Goal: Transaction & Acquisition: Purchase product/service

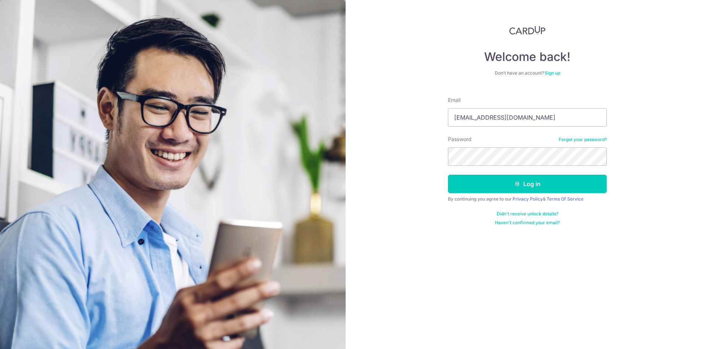
type input "[EMAIL_ADDRESS][DOMAIN_NAME]"
click at [448, 175] on button "Log in" at bounding box center [527, 184] width 159 height 18
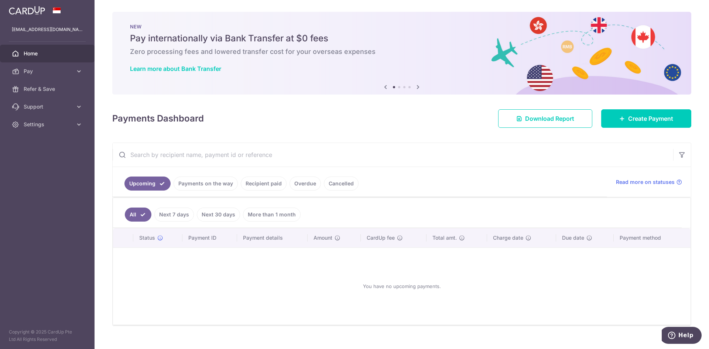
click at [77, 69] on icon at bounding box center [78, 71] width 7 height 7
click at [36, 88] on span "Payments" at bounding box center [48, 88] width 49 height 7
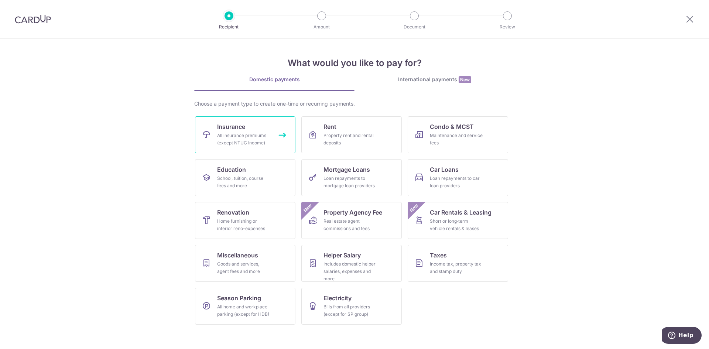
click at [246, 129] on link "Insurance All insurance premiums (except NTUC Income)" at bounding box center [245, 134] width 100 height 37
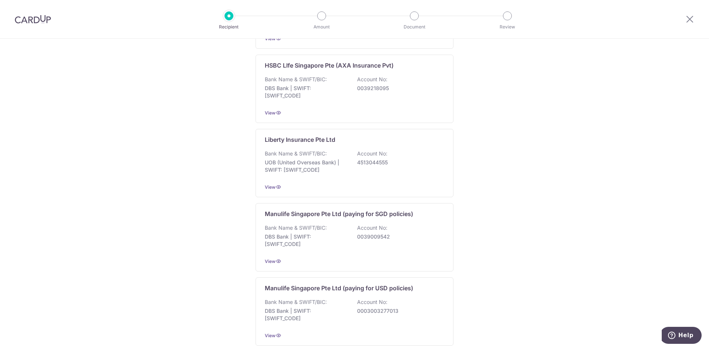
scroll to position [675, 0]
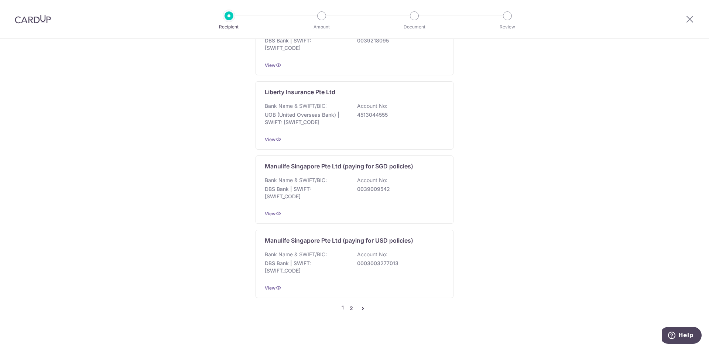
click at [347, 304] on link "2" at bounding box center [351, 308] width 9 height 9
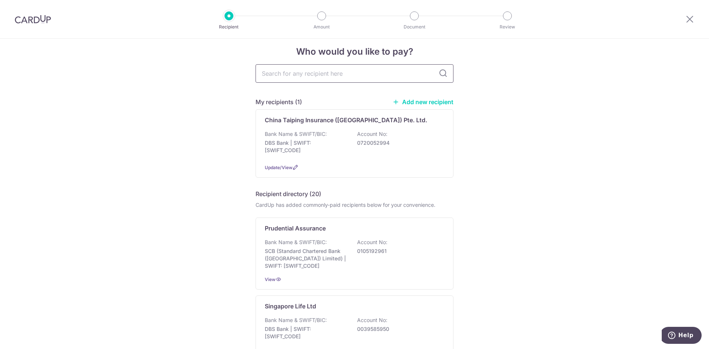
scroll to position [0, 0]
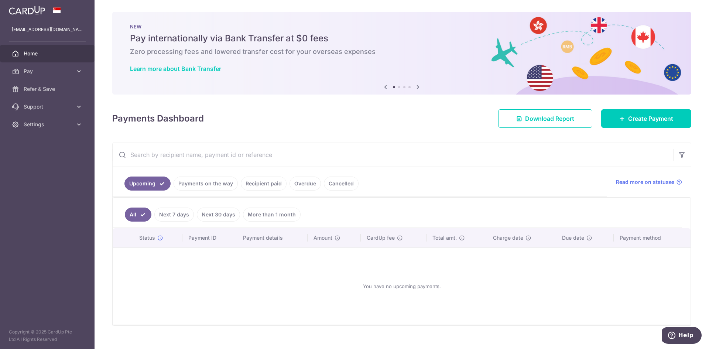
click at [77, 72] on icon at bounding box center [78, 71] width 7 height 7
click at [271, 214] on link "More than 1 month" at bounding box center [272, 215] width 58 height 14
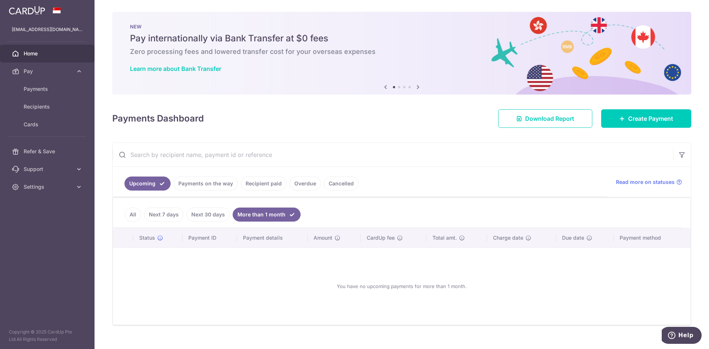
click at [274, 185] on link "Recipient paid" at bounding box center [264, 184] width 46 height 14
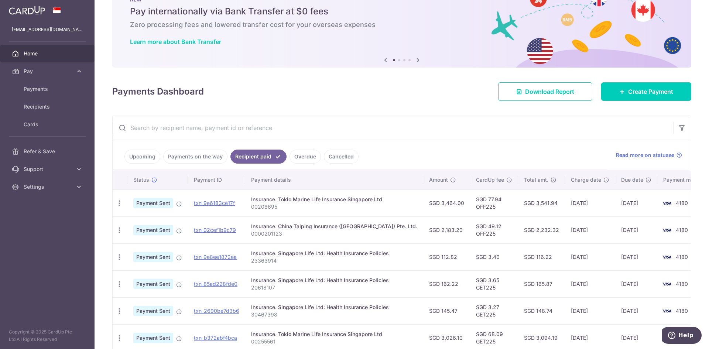
scroll to position [74, 0]
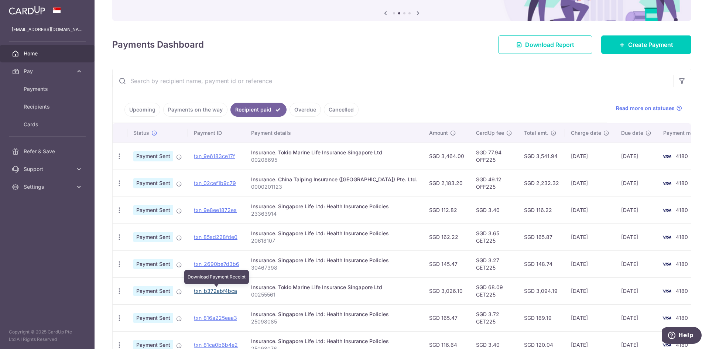
click at [222, 294] on link "txn_b372abf4bca" at bounding box center [215, 291] width 43 height 6
click at [120, 292] on icon "button" at bounding box center [120, 291] width 8 height 8
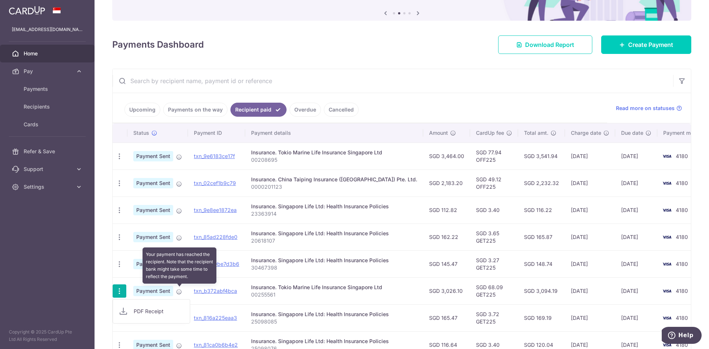
click at [178, 291] on icon at bounding box center [179, 292] width 6 height 6
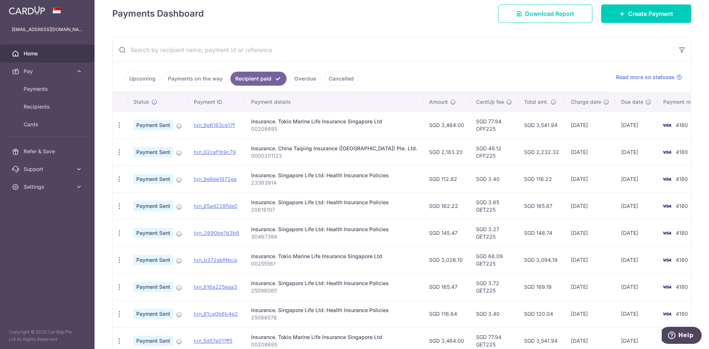
scroll to position [148, 0]
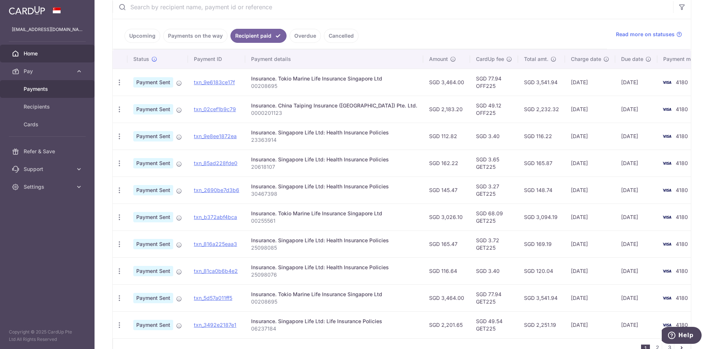
click at [41, 86] on span "Payments" at bounding box center [48, 88] width 49 height 7
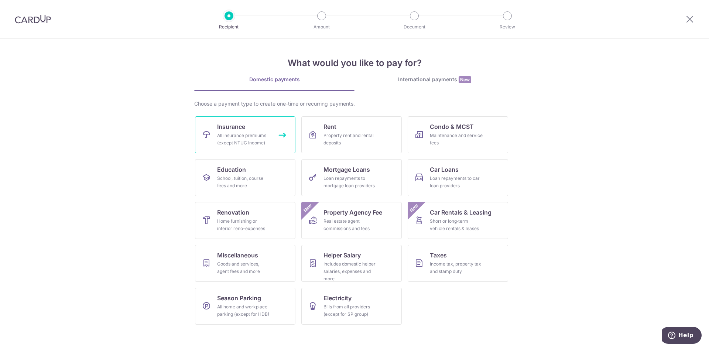
click at [253, 133] on div "All insurance premiums (except NTUC Income)" at bounding box center [243, 139] width 53 height 15
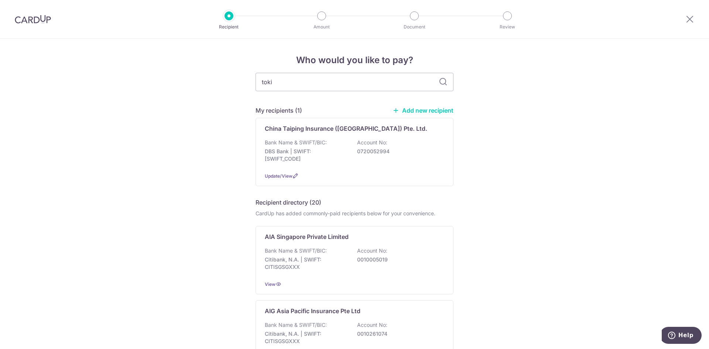
type input "[GEOGRAPHIC_DATA]"
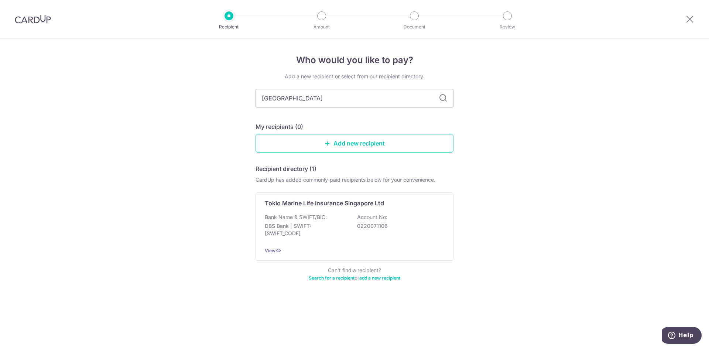
click at [411, 226] on p "0220071106" at bounding box center [398, 225] width 83 height 7
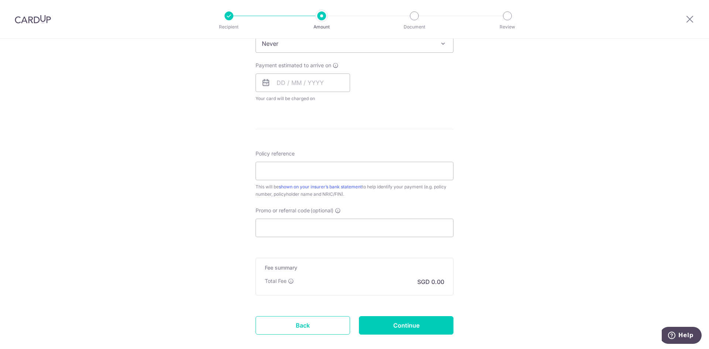
scroll to position [358, 0]
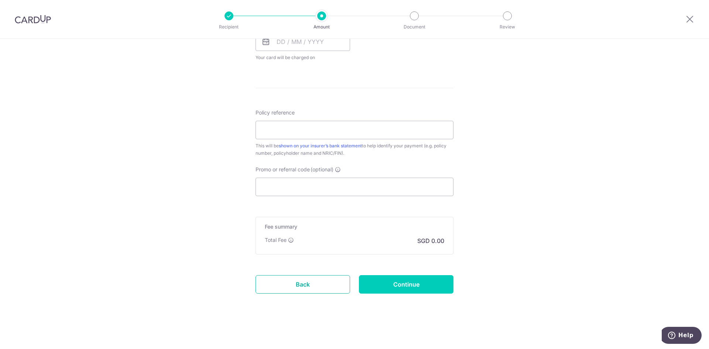
click at [302, 280] on link "Back" at bounding box center [303, 284] width 95 height 18
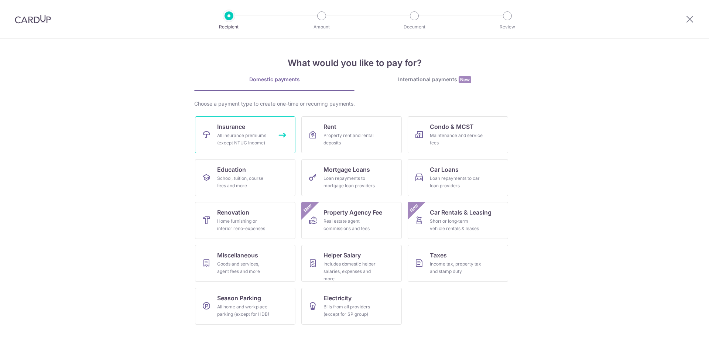
click at [249, 144] on div "All insurance premiums (except NTUC Income)" at bounding box center [243, 139] width 53 height 15
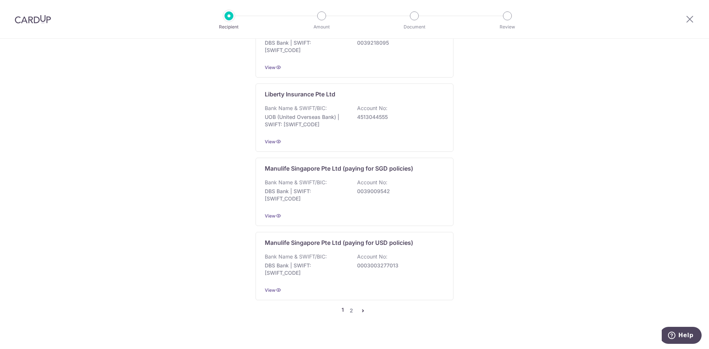
scroll to position [675, 0]
click at [350, 304] on link "2" at bounding box center [351, 308] width 9 height 9
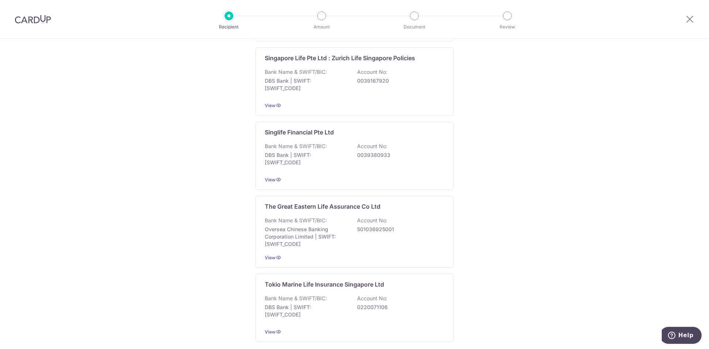
scroll to position [679, 0]
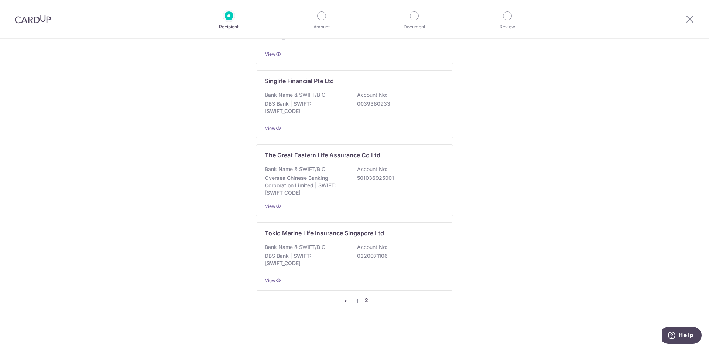
click at [31, 16] on img at bounding box center [33, 19] width 36 height 9
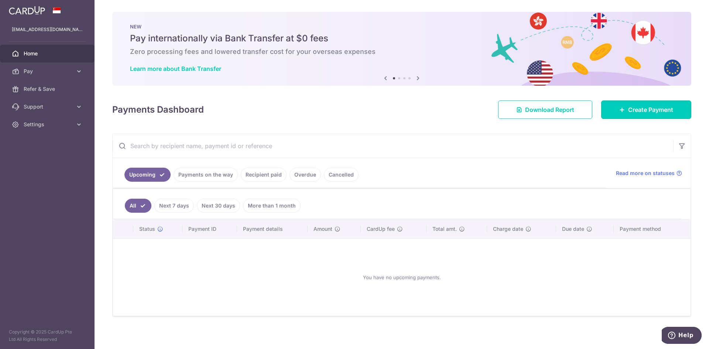
click at [641, 107] on span "Create Payment" at bounding box center [650, 109] width 45 height 9
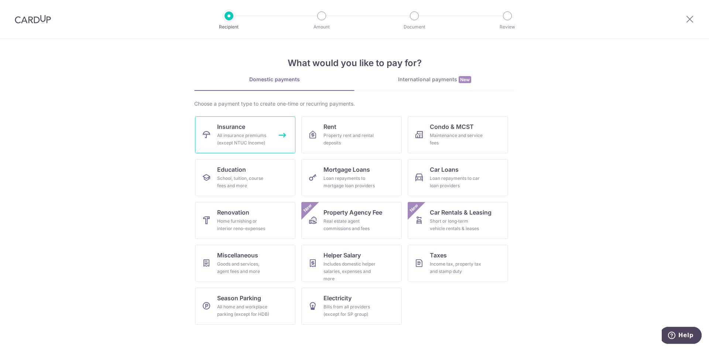
click at [262, 138] on div "All insurance premiums (except NTUC Income)" at bounding box center [243, 139] width 53 height 15
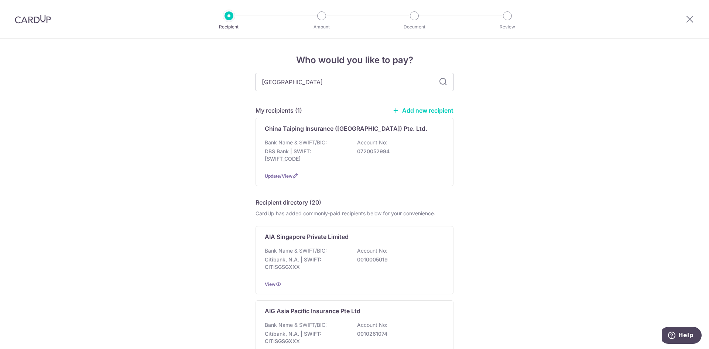
type input "tokiok"
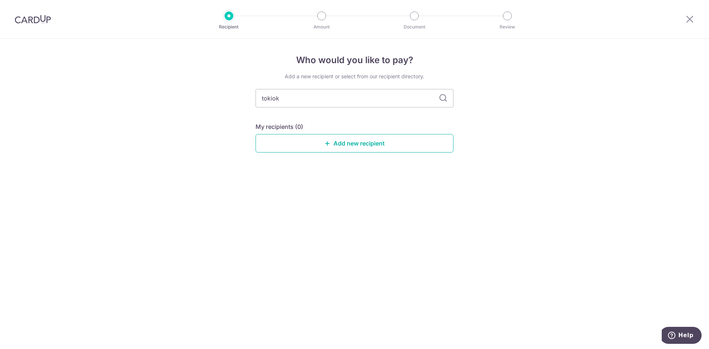
click at [345, 140] on link "Add new recipient" at bounding box center [355, 143] width 198 height 18
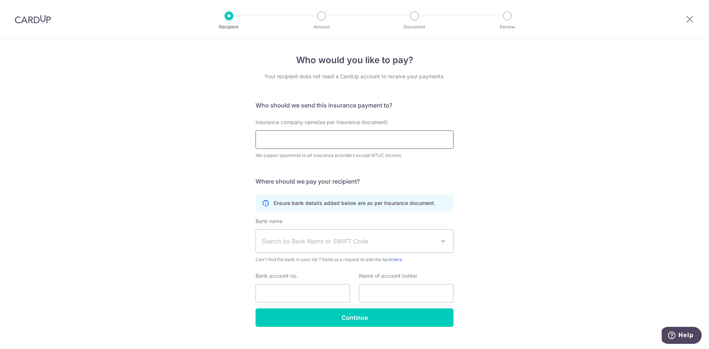
click at [301, 141] on input "Insurance company name(as per Insurance document)" at bounding box center [355, 139] width 198 height 18
click at [239, 18] on li "Amount" at bounding box center [279, 15] width 93 height 9
click at [226, 18] on div at bounding box center [229, 15] width 9 height 9
click at [37, 19] on img at bounding box center [33, 19] width 36 height 9
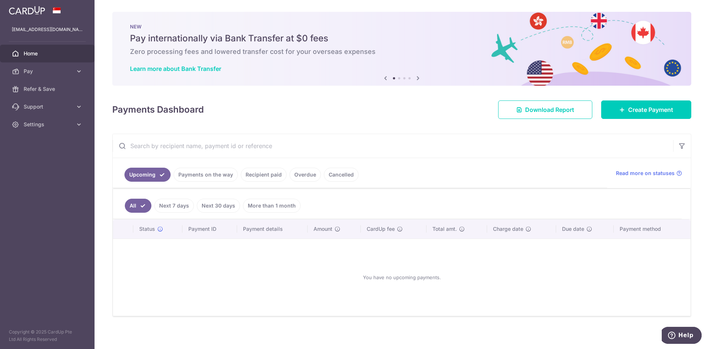
click at [55, 71] on span "Pay" at bounding box center [48, 71] width 49 height 7
click at [46, 105] on span "Recipients" at bounding box center [48, 106] width 49 height 7
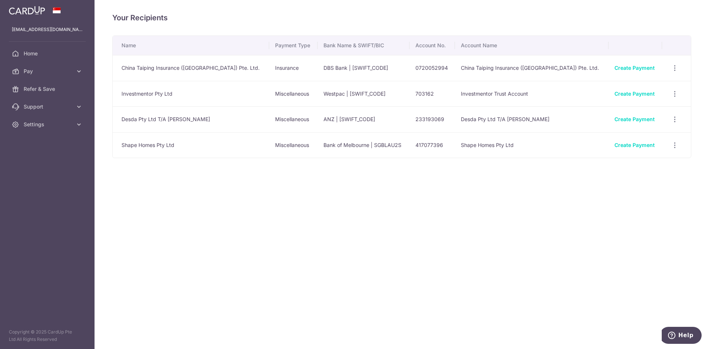
click at [41, 64] on link "Pay" at bounding box center [47, 71] width 95 height 18
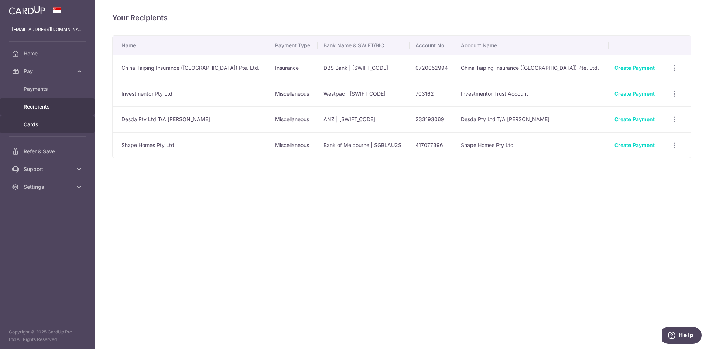
click at [28, 126] on span "Cards" at bounding box center [48, 124] width 49 height 7
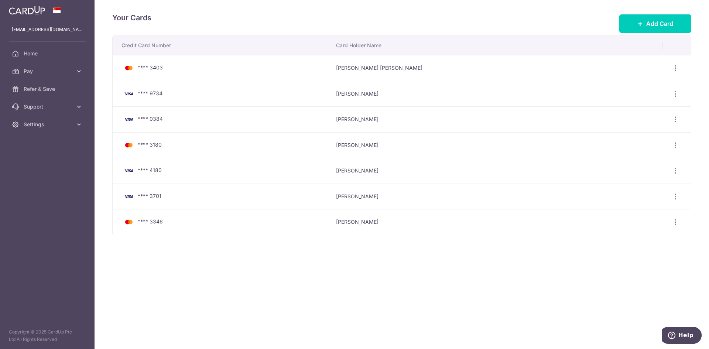
click at [43, 74] on span "Pay" at bounding box center [48, 71] width 49 height 7
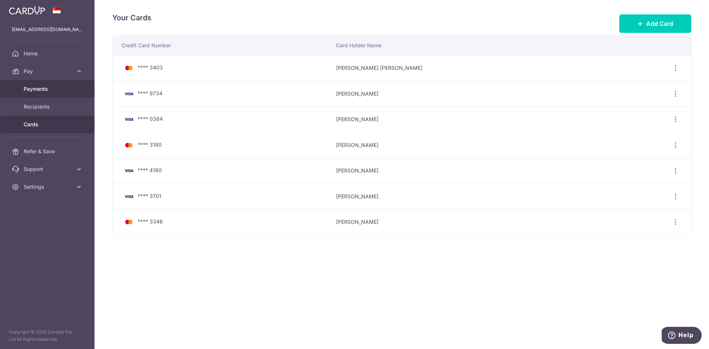
click at [39, 91] on span "Payments" at bounding box center [48, 88] width 49 height 7
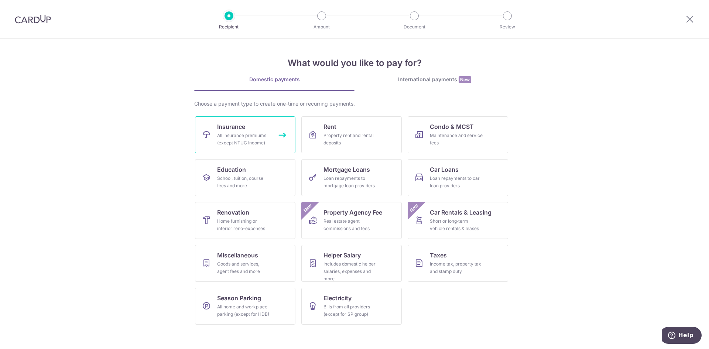
click at [238, 137] on div "All insurance premiums (except NTUC Income)" at bounding box center [243, 139] width 53 height 15
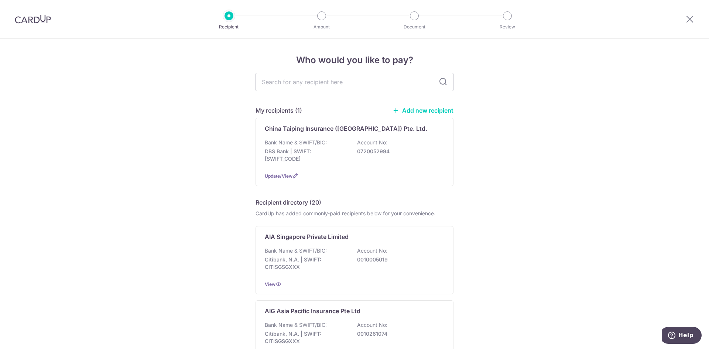
click at [418, 112] on link "Add new recipient" at bounding box center [423, 110] width 61 height 7
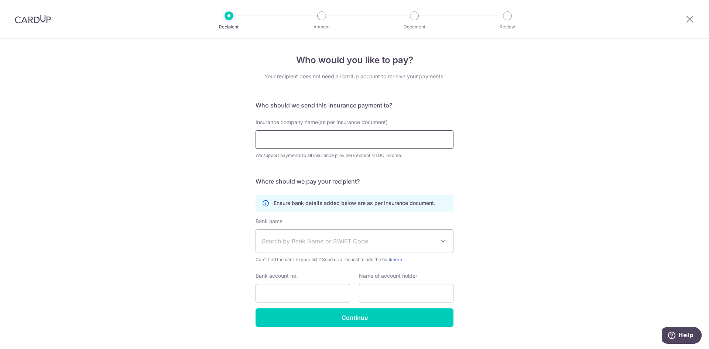
click at [336, 142] on input "Insurance company name(as per Insurance document)" at bounding box center [355, 139] width 198 height 18
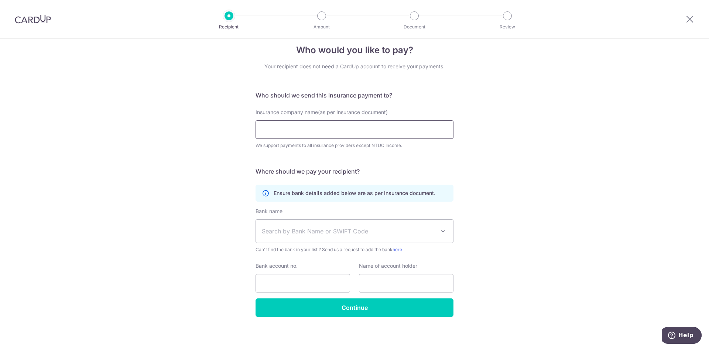
scroll to position [13, 0]
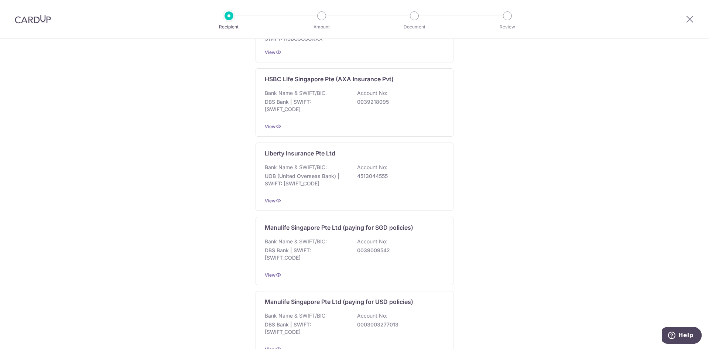
scroll to position [675, 0]
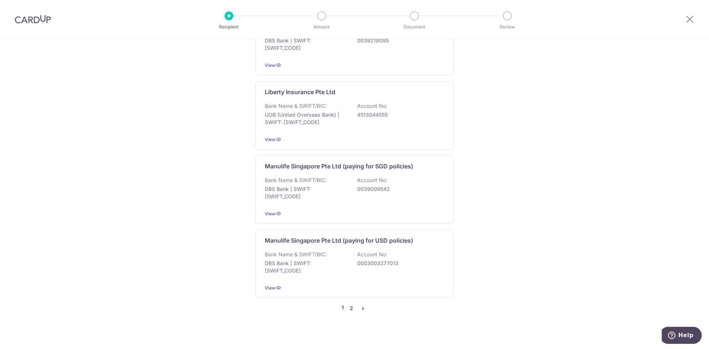
click at [347, 304] on link "2" at bounding box center [351, 308] width 9 height 9
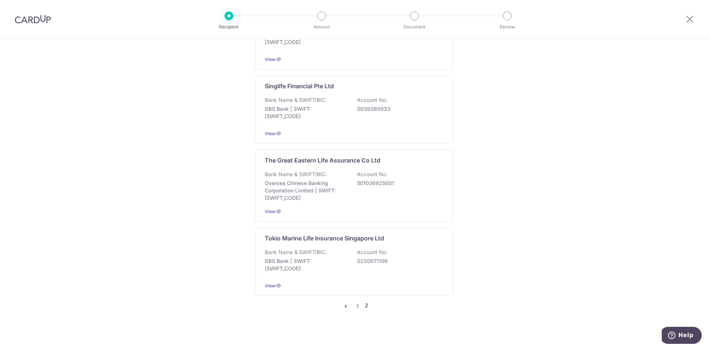
scroll to position [679, 0]
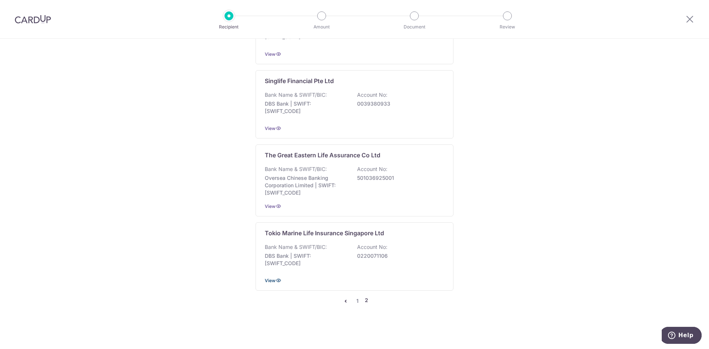
click at [268, 281] on span "View" at bounding box center [270, 281] width 11 height 6
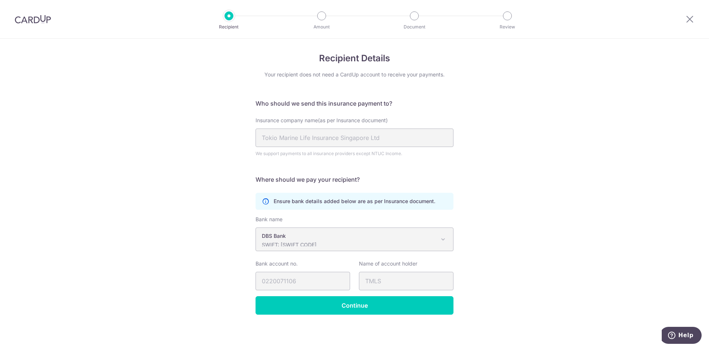
scroll to position [2, 0]
click at [441, 239] on span at bounding box center [443, 238] width 9 height 9
click at [360, 306] on input "Continue" at bounding box center [355, 305] width 198 height 18
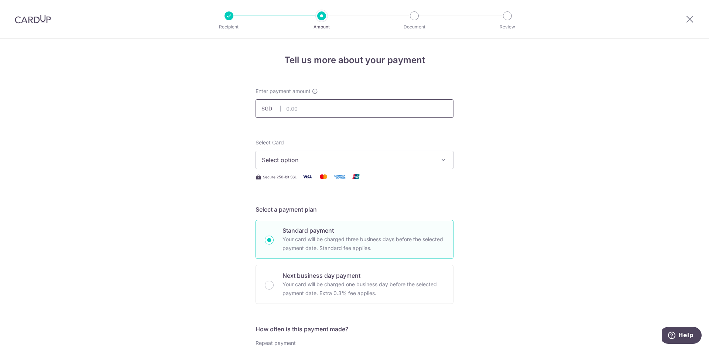
click at [304, 114] on input "text" at bounding box center [355, 108] width 198 height 18
type input "3,026.10"
click at [301, 158] on span "Select option" at bounding box center [348, 159] width 172 height 9
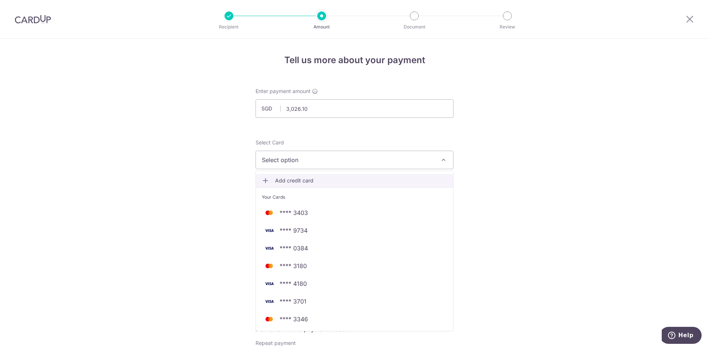
click at [301, 182] on span "Add credit card" at bounding box center [361, 180] width 172 height 7
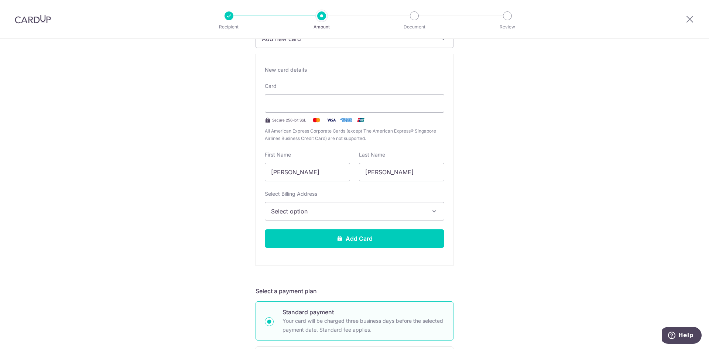
scroll to position [148, 0]
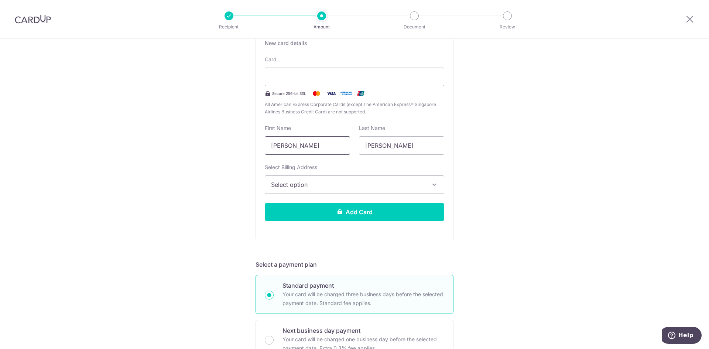
click at [309, 148] on input "[PERSON_NAME]" at bounding box center [307, 145] width 85 height 18
type input "Alson Tze Ming"
type input "Tan"
click at [317, 186] on span "Select option" at bounding box center [348, 184] width 154 height 9
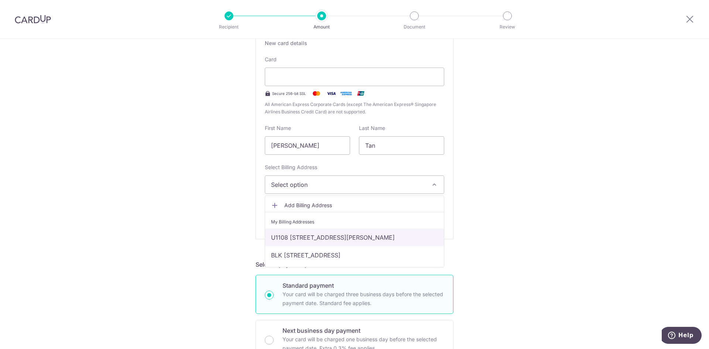
click at [324, 237] on link "U1108 [STREET_ADDRESS][PERSON_NAME]" at bounding box center [354, 238] width 179 height 18
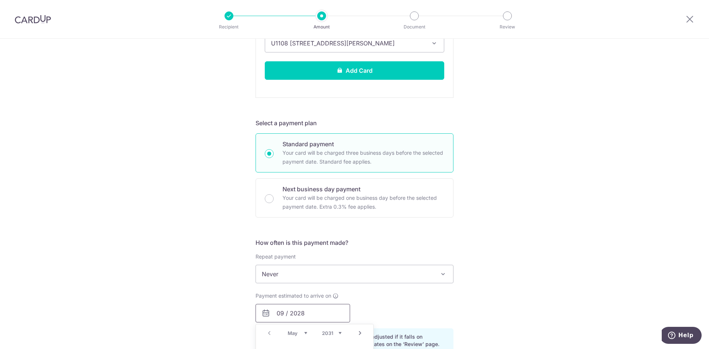
scroll to position [400, 0]
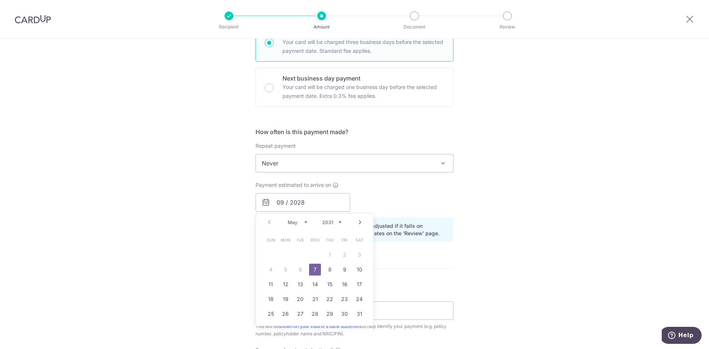
click at [336, 221] on select "2031 2032 2033 2034 2035" at bounding box center [332, 222] width 20 height 6
click at [305, 222] on select "May Jun Jul Aug Sep Oct Nov Dec" at bounding box center [298, 222] width 20 height 6
click at [325, 223] on select "2031 2032 2033 2034 2035" at bounding box center [332, 222] width 20 height 6
click at [374, 195] on div "Payment estimated to arrive on 09 / 2028 Prev Next May Jun Jul Aug Sep Oct Nov …" at bounding box center [354, 196] width 207 height 30
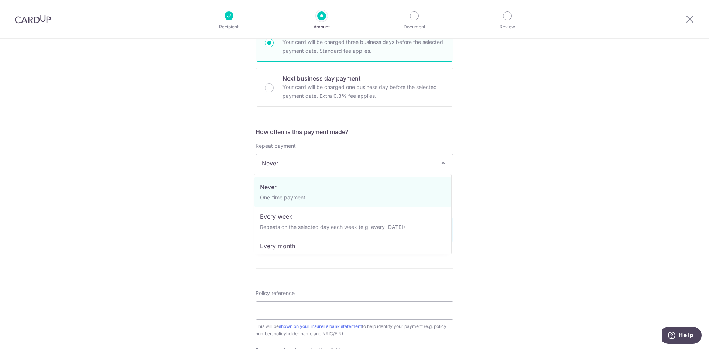
click at [366, 157] on span "Never" at bounding box center [354, 163] width 197 height 18
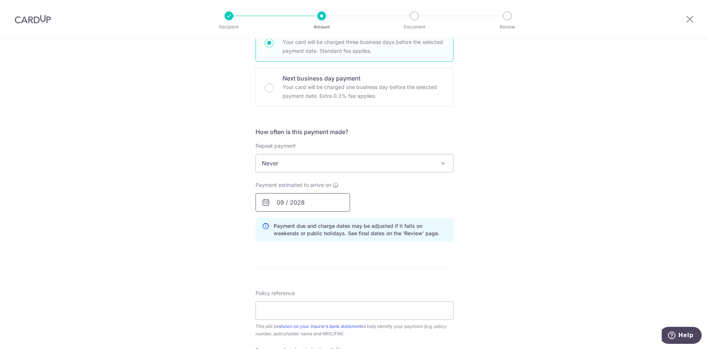
click at [304, 193] on input "09 / 2028" at bounding box center [303, 202] width 95 height 18
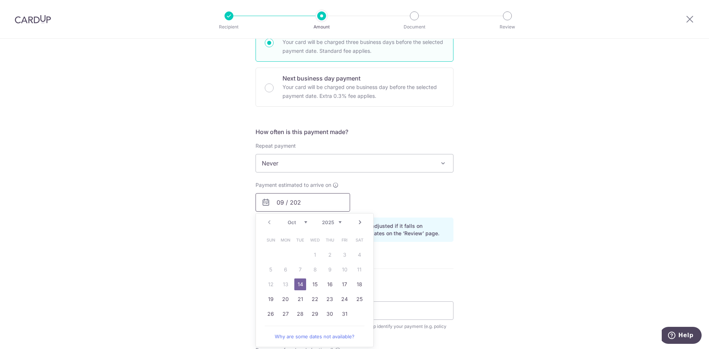
type input "09 / 2025"
drag, startPoint x: 281, startPoint y: 202, endPoint x: 271, endPoint y: 200, distance: 10.4
click at [271, 200] on input "09 / 2025" at bounding box center [303, 202] width 95 height 18
drag, startPoint x: 311, startPoint y: 201, endPoint x: 246, endPoint y: 195, distance: 65.0
click at [247, 195] on div "Tell us more about your payment Enter payment amount SGD 3,026.10 3026.10 Selec…" at bounding box center [354, 84] width 709 height 891
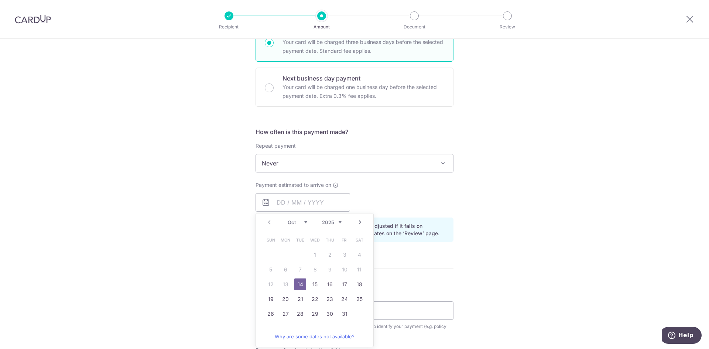
click at [161, 203] on div "Tell us more about your payment Enter payment amount SGD 3,026.10 3026.10 Selec…" at bounding box center [354, 84] width 709 height 891
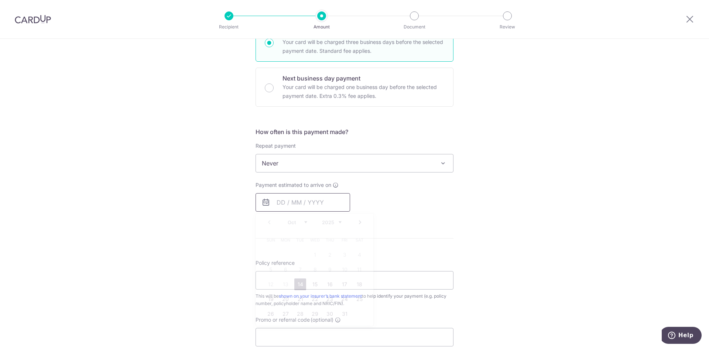
click at [277, 203] on input "text" at bounding box center [303, 202] width 95 height 18
click at [294, 284] on link "14" at bounding box center [300, 284] width 12 height 12
type input "[DATE]"
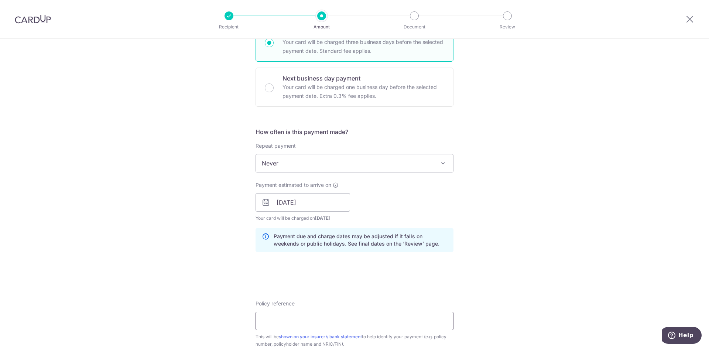
click at [297, 318] on input "Policy reference" at bounding box center [355, 321] width 198 height 18
paste input "00255561"
type input "00255561"
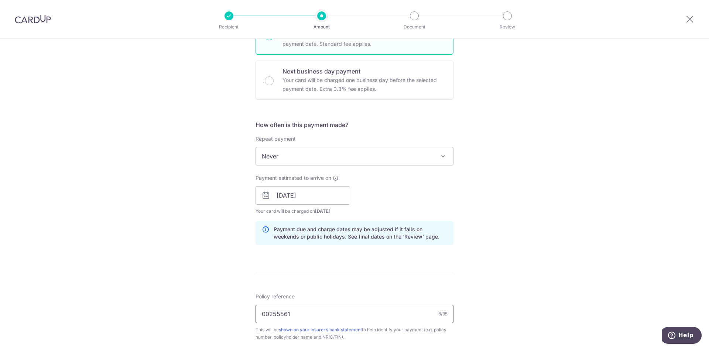
scroll to position [517, 0]
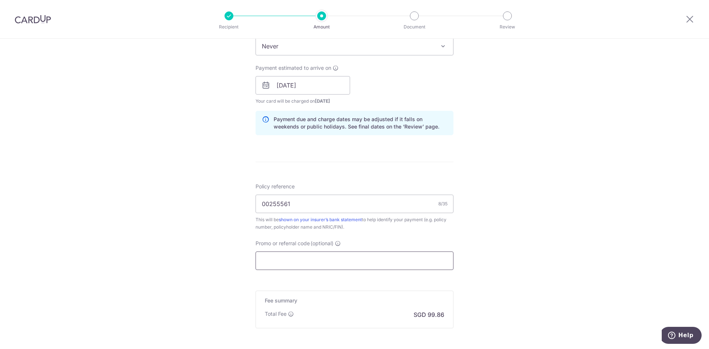
click at [288, 256] on input "Promo or referral code (optional)" at bounding box center [355, 260] width 198 height 18
paste input "OFF225"
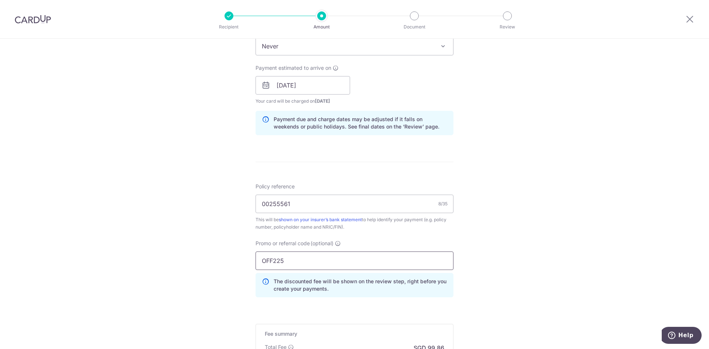
type input "OFF225"
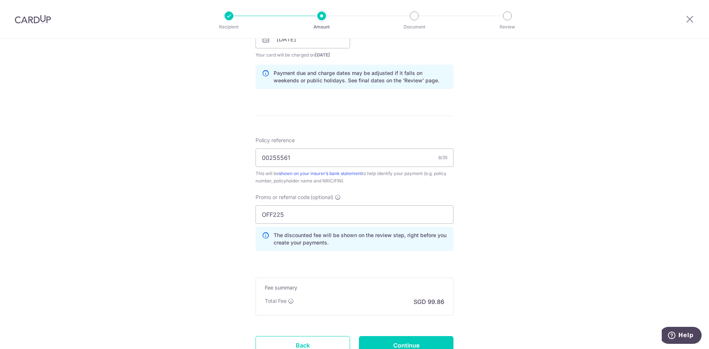
scroll to position [624, 0]
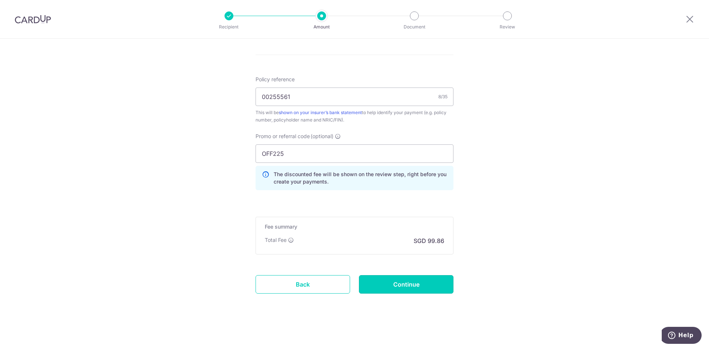
click at [391, 288] on input "Continue" at bounding box center [406, 284] width 95 height 18
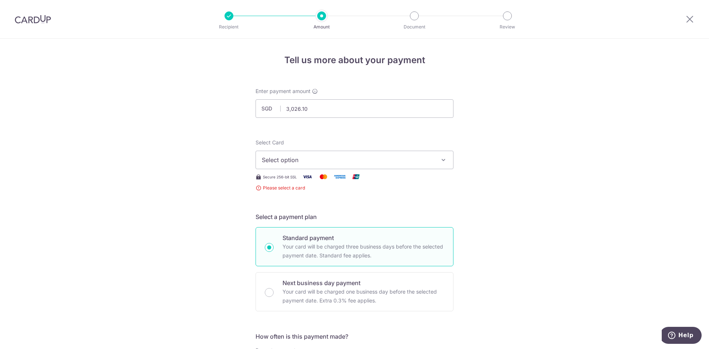
click at [419, 161] on span "Select option" at bounding box center [348, 159] width 172 height 9
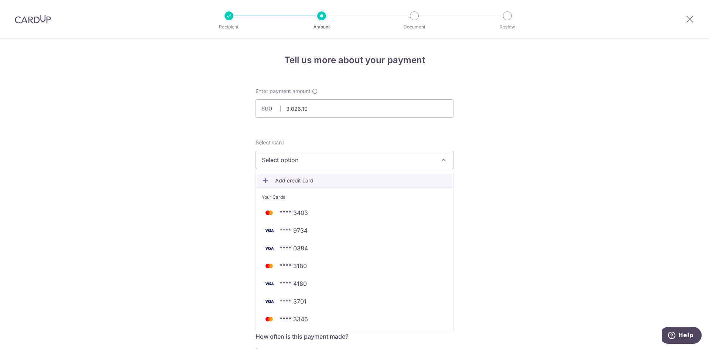
click at [309, 180] on span "Add credit card" at bounding box center [361, 180] width 172 height 7
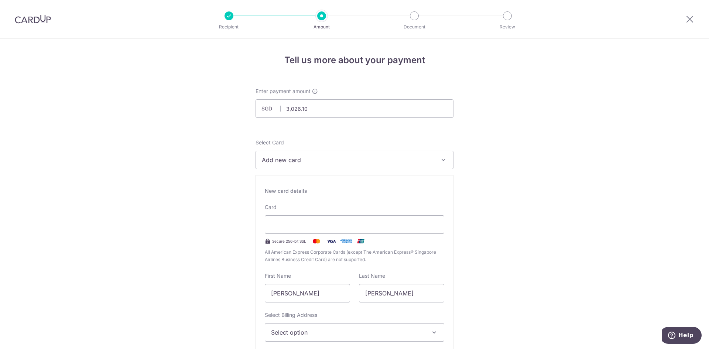
click at [315, 232] on div at bounding box center [354, 224] width 179 height 18
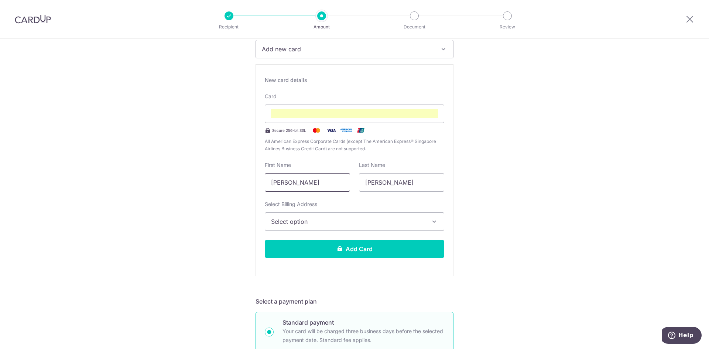
click at [313, 181] on input "[PERSON_NAME]" at bounding box center [307, 182] width 85 height 18
type input "Alson Tze Ming"
type input "Tan"
click at [333, 216] on button "Select option" at bounding box center [354, 221] width 179 height 18
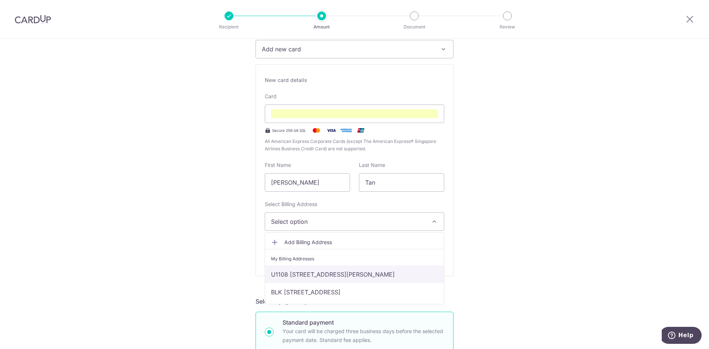
click at [306, 271] on link "U1108 [STREET_ADDRESS][PERSON_NAME]" at bounding box center [354, 274] width 179 height 18
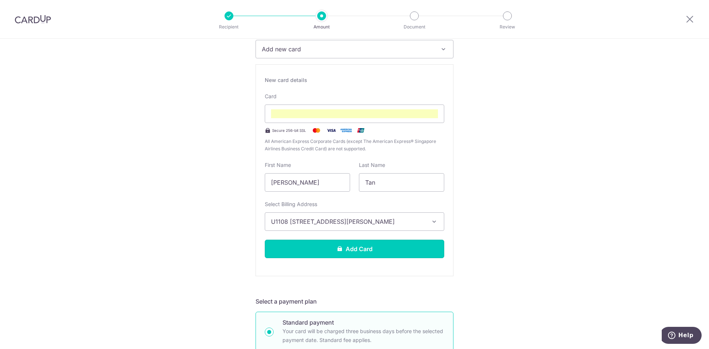
click at [312, 251] on button "Add Card" at bounding box center [354, 249] width 179 height 18
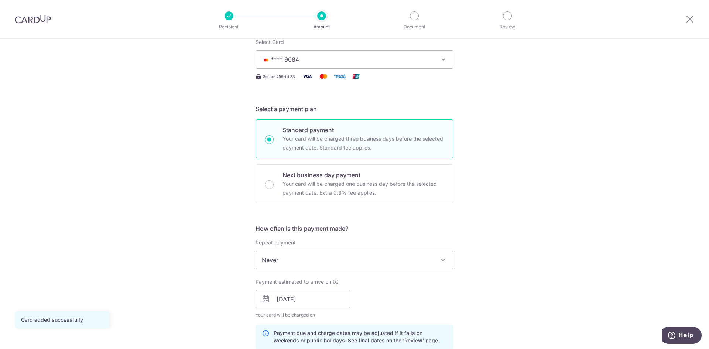
scroll to position [111, 0]
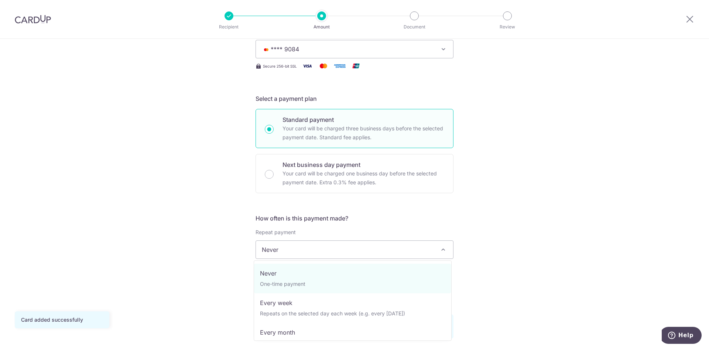
click at [317, 252] on span "Never" at bounding box center [354, 250] width 197 height 18
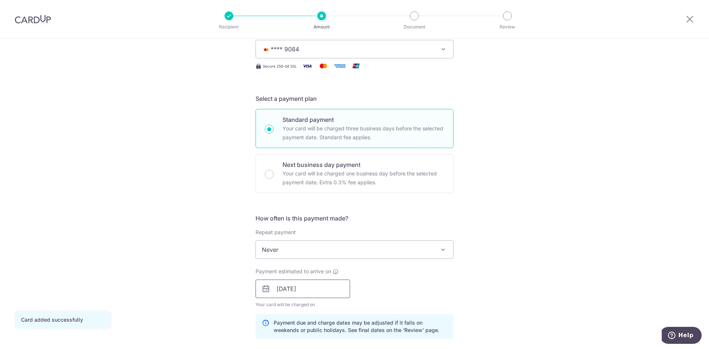
click at [280, 289] on input "[DATE]" at bounding box center [303, 289] width 95 height 18
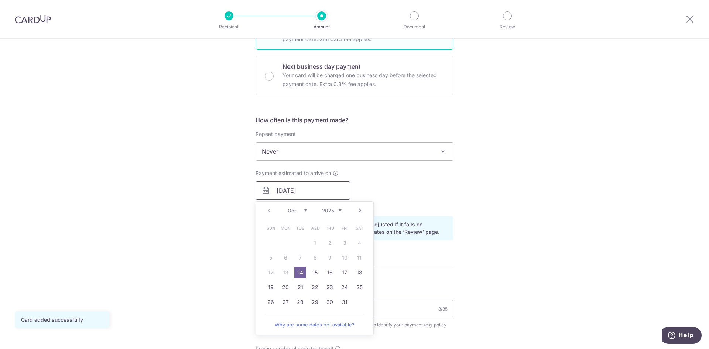
scroll to position [222, 0]
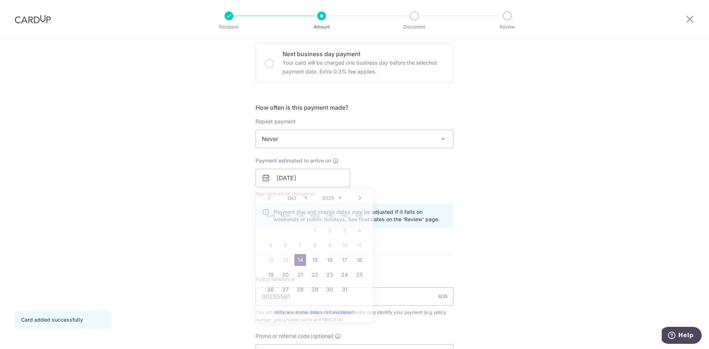
click at [193, 229] on div "Tell us more about your payment Enter payment amount SGD 3,026.10 3026.10 Card …" at bounding box center [354, 166] width 709 height 698
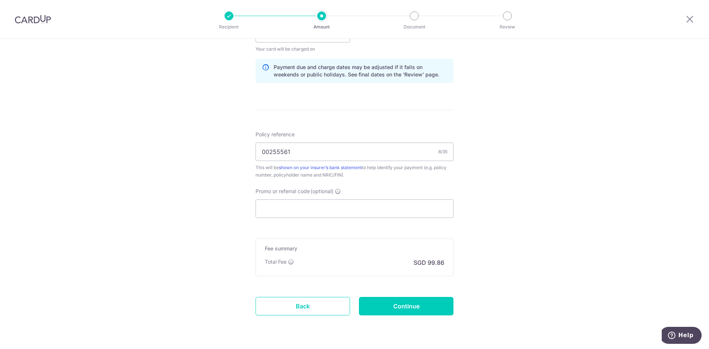
scroll to position [369, 0]
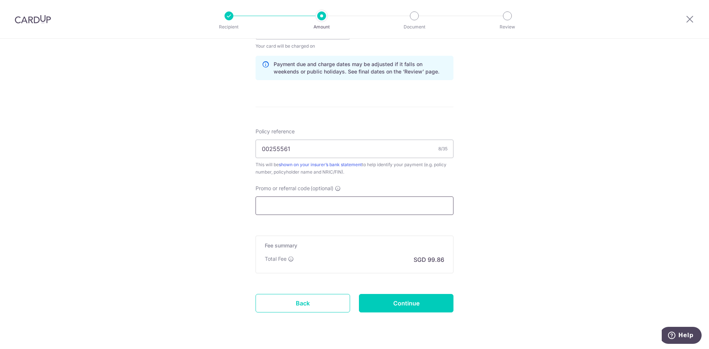
click at [287, 203] on input "Promo or referral code (optional)" at bounding box center [355, 205] width 198 height 18
paste input "OFF225"
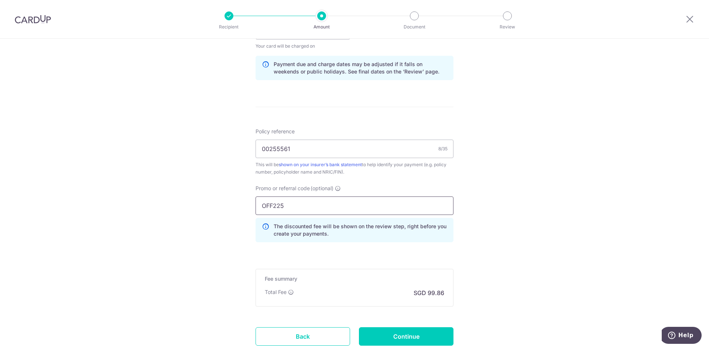
type input "OFF225"
click at [406, 336] on input "Continue" at bounding box center [406, 336] width 95 height 18
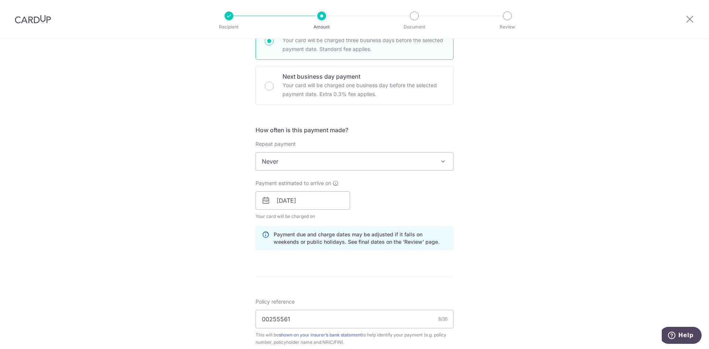
scroll to position [432, 0]
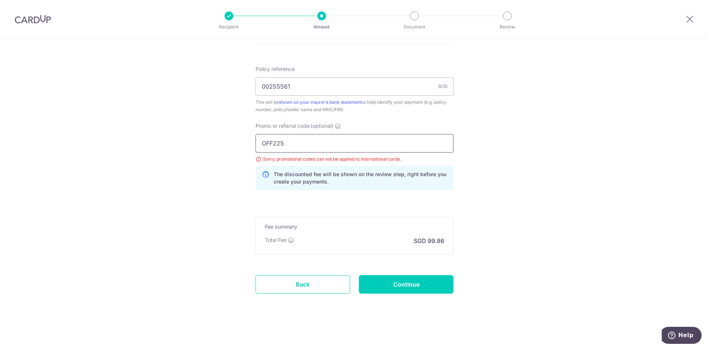
drag, startPoint x: 288, startPoint y: 141, endPoint x: 233, endPoint y: 139, distance: 54.7
paste input "MILELION"
type input "MILELION"
click at [373, 278] on input "Continue" at bounding box center [406, 284] width 95 height 18
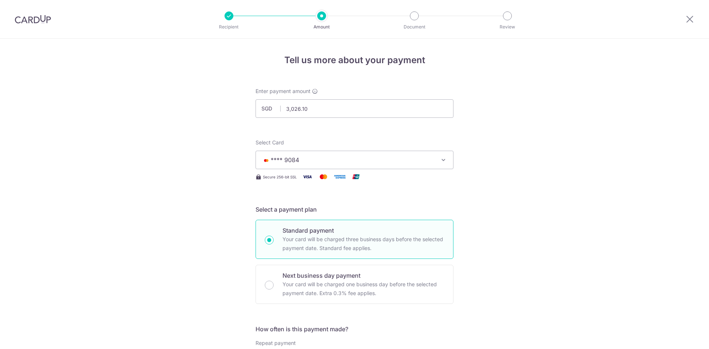
scroll to position [432, 0]
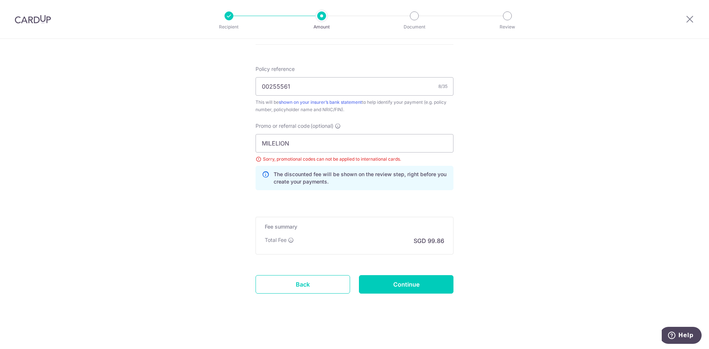
drag, startPoint x: 391, startPoint y: 148, endPoint x: 235, endPoint y: 140, distance: 156.4
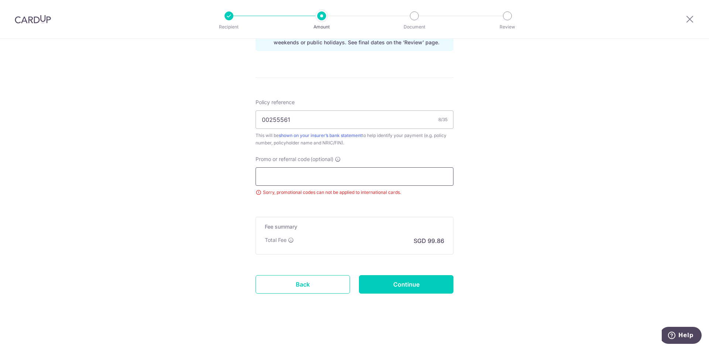
scroll to position [398, 0]
click at [398, 285] on input "Continue" at bounding box center [406, 284] width 95 height 18
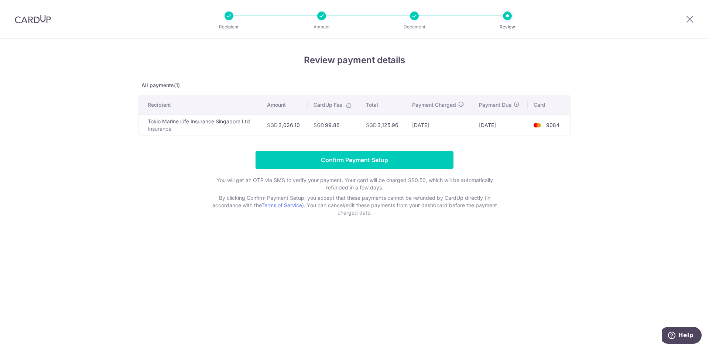
click at [350, 160] on input "Confirm Payment Setup" at bounding box center [355, 160] width 198 height 18
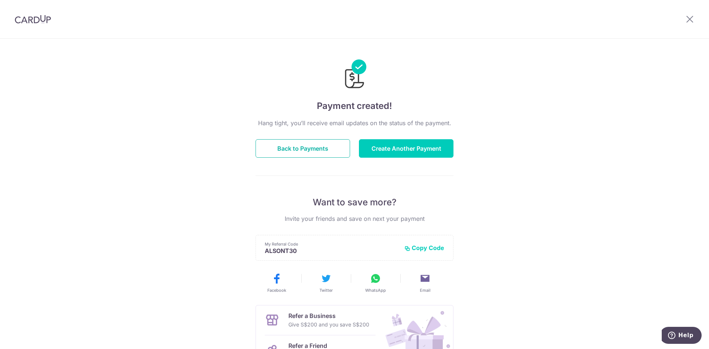
click at [314, 143] on button "Back to Payments" at bounding box center [303, 148] width 95 height 18
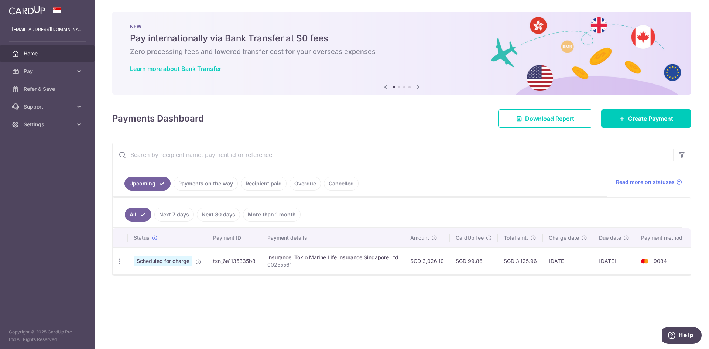
click at [119, 260] on icon "button" at bounding box center [120, 261] width 8 height 8
click at [136, 284] on span "Update payment" at bounding box center [159, 281] width 50 height 9
radio input "true"
type input "3,026.10"
type input "[DATE]"
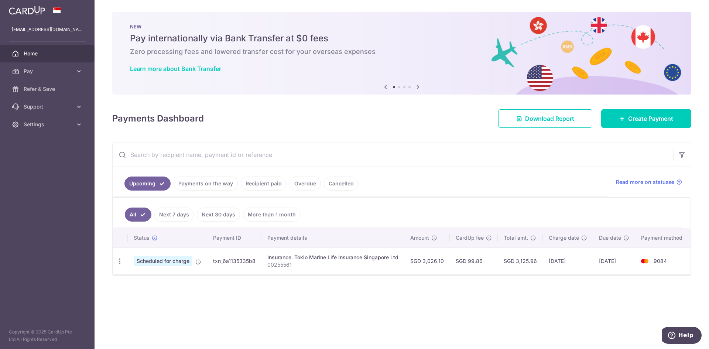
type input "00255561"
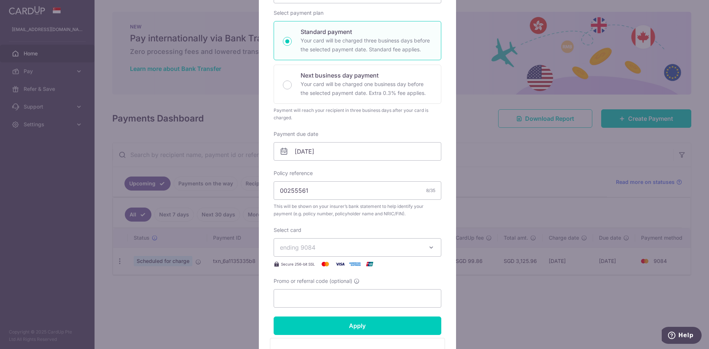
scroll to position [111, 0]
click at [351, 245] on span "ending 9084" at bounding box center [351, 246] width 142 height 9
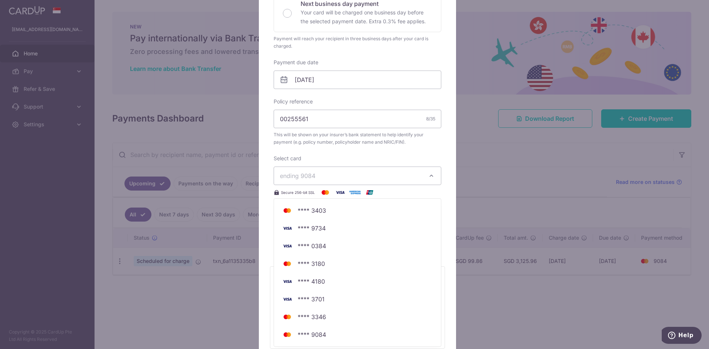
scroll to position [185, 0]
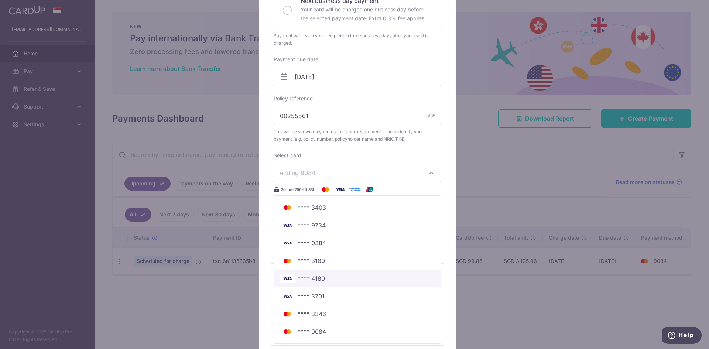
click at [316, 280] on span "**** 4180" at bounding box center [311, 278] width 27 height 9
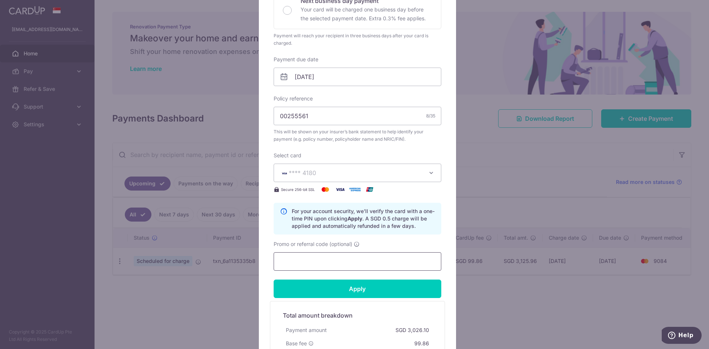
click at [316, 259] on input "Promo or referral code (optional)" at bounding box center [358, 261] width 168 height 18
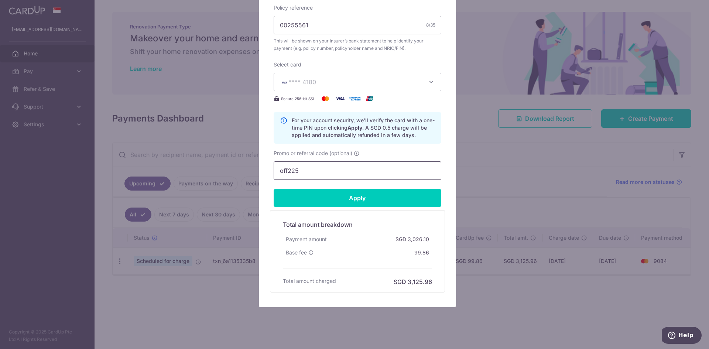
scroll to position [287, 0]
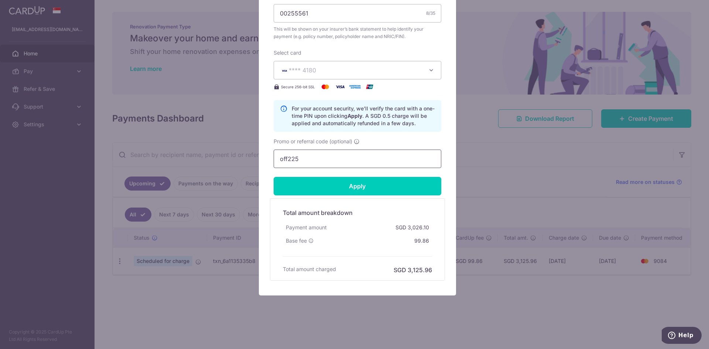
type input "off225"
click at [373, 182] on input "Apply" at bounding box center [358, 186] width 168 height 18
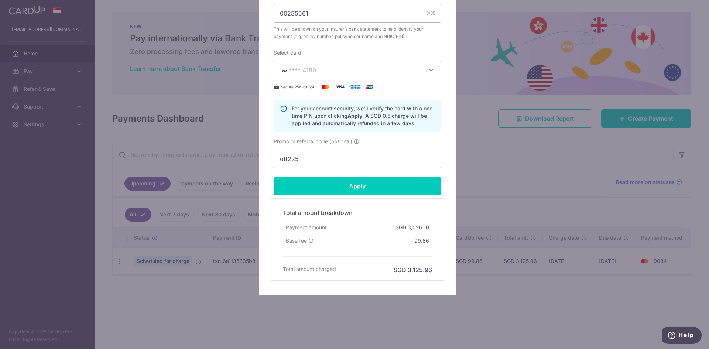
type input "Successfully Applied"
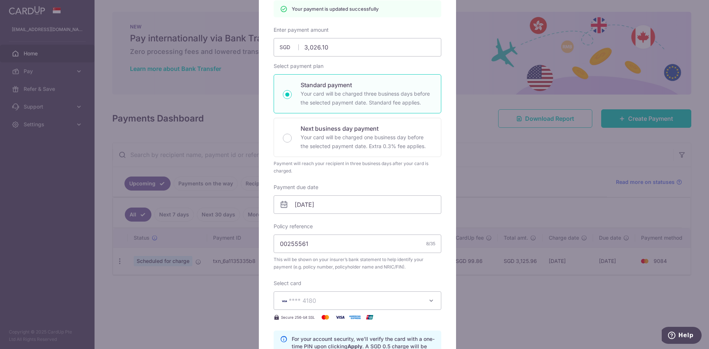
scroll to position [55, 0]
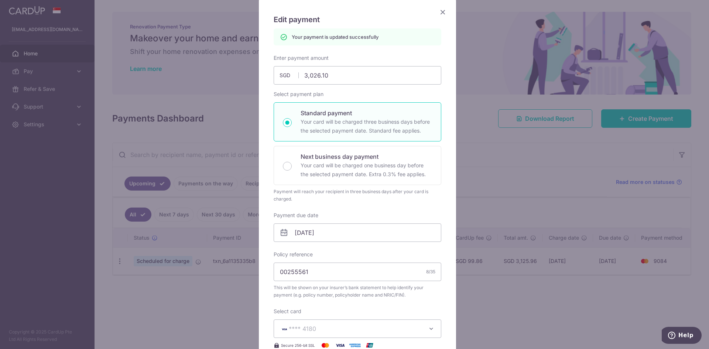
click at [442, 10] on icon "Close" at bounding box center [442, 11] width 9 height 9
